Goal: Transaction & Acquisition: Purchase product/service

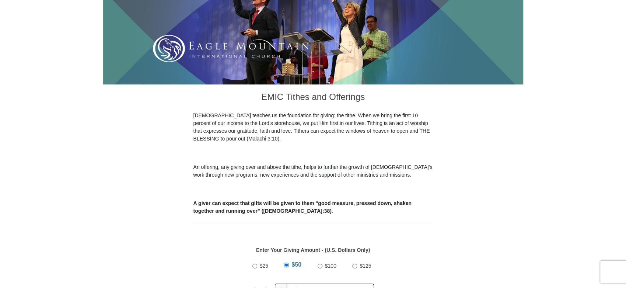
scroll to position [164, 0]
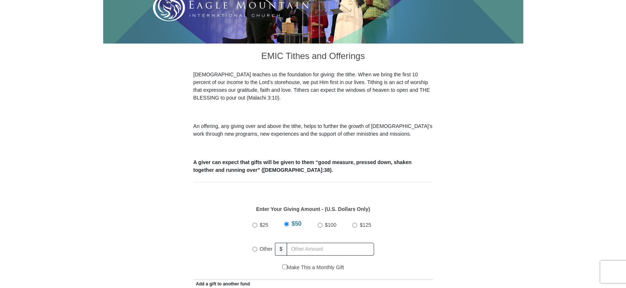
click at [253, 246] on input "Other" at bounding box center [254, 248] width 5 height 5
radio input "true"
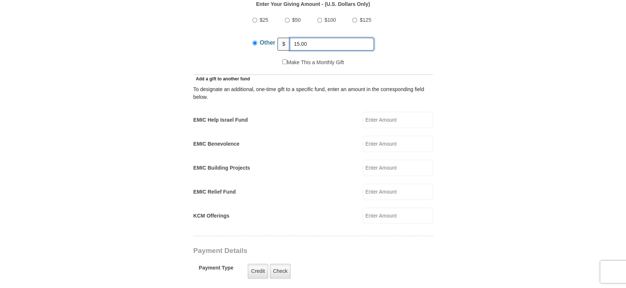
scroll to position [409, 0]
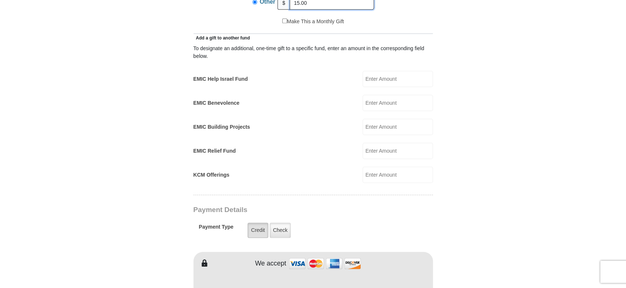
type input "15.00"
click at [255, 222] on label "Credit" at bounding box center [257, 229] width 20 height 15
click at [0, 0] on input "Credit" at bounding box center [0, 0] width 0 height 0
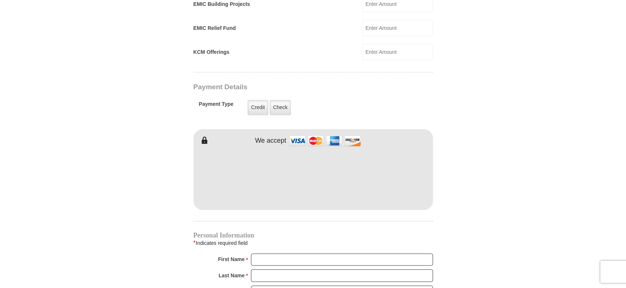
scroll to position [573, 0]
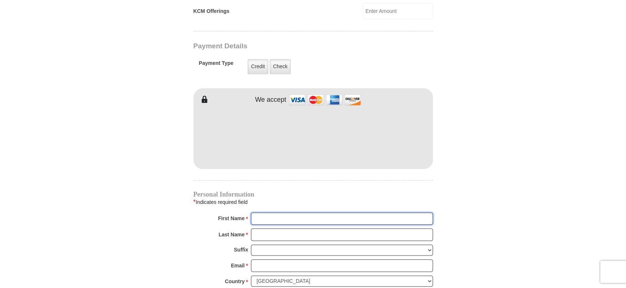
click at [252, 212] on input "First Name *" at bounding box center [342, 218] width 182 height 13
type input "[PERSON_NAME]"
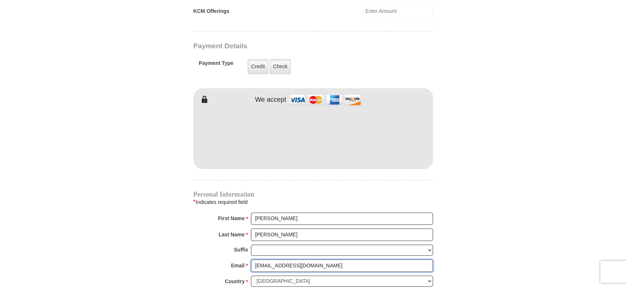
type input "[EMAIL_ADDRESS][DOMAIN_NAME]"
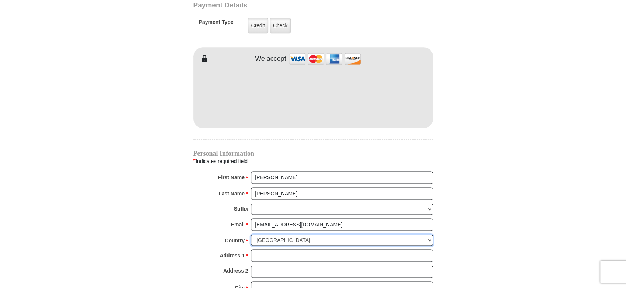
scroll to position [654, 0]
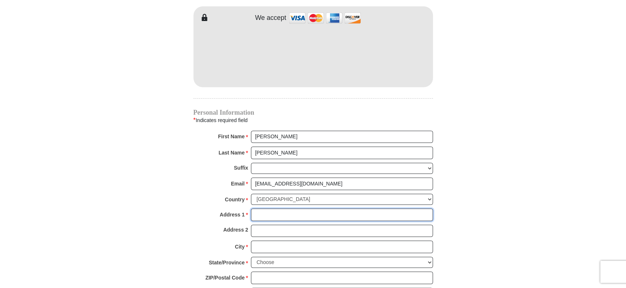
click at [253, 208] on input "Address 1 *" at bounding box center [342, 214] width 182 height 13
type input "[STREET_ADDRESS]"
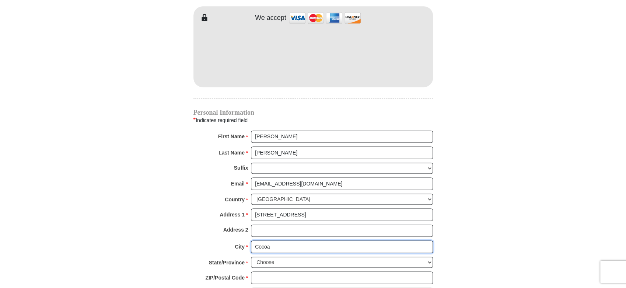
type input "Cocoa"
click at [428, 256] on select "Choose [US_STATE] [US_STATE] [US_STATE] [US_STATE] [US_STATE] Armed Forces Amer…" at bounding box center [342, 261] width 182 height 11
select select "FL"
click at [251, 256] on select "Choose [US_STATE] [US_STATE] [US_STATE] [US_STATE] [US_STATE] Armed Forces Amer…" at bounding box center [342, 261] width 182 height 11
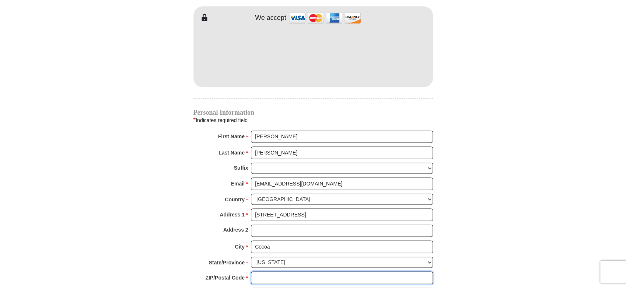
click at [255, 271] on input "ZIP/Postal Code *" at bounding box center [342, 277] width 182 height 13
type input "32926"
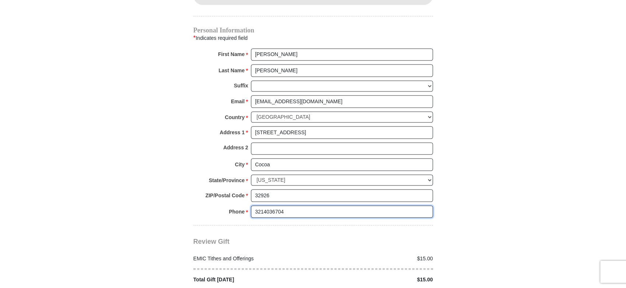
scroll to position [777, 0]
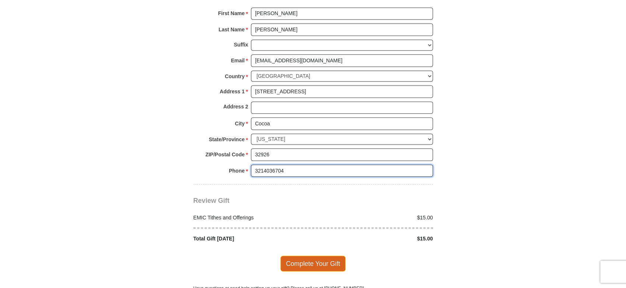
type input "3214036704"
click at [309, 255] on span "Complete Your Gift" at bounding box center [312, 262] width 65 height 15
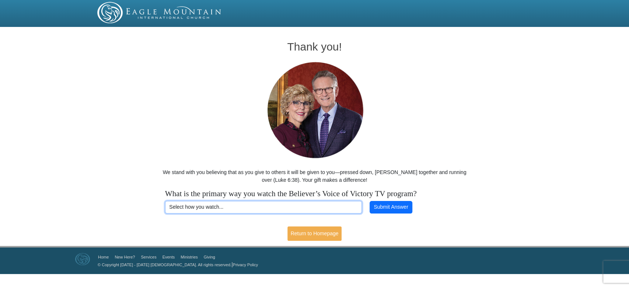
click at [169, 205] on select "Select how you watch... Daystar Morning Daystar Evening KCM.org GoVictory.com V…" at bounding box center [263, 207] width 197 height 13
select select "YOUTUBE"
click at [165, 201] on select "Select how you watch... Daystar Morning Daystar Evening KCM.org GoVictory.com V…" at bounding box center [263, 207] width 197 height 13
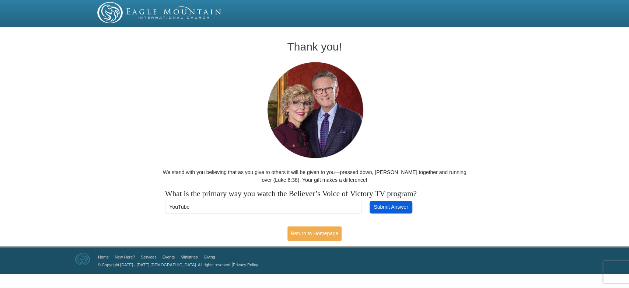
click at [386, 206] on button "Submit Answer" at bounding box center [390, 207] width 43 height 13
